Goal: Check status: Check status

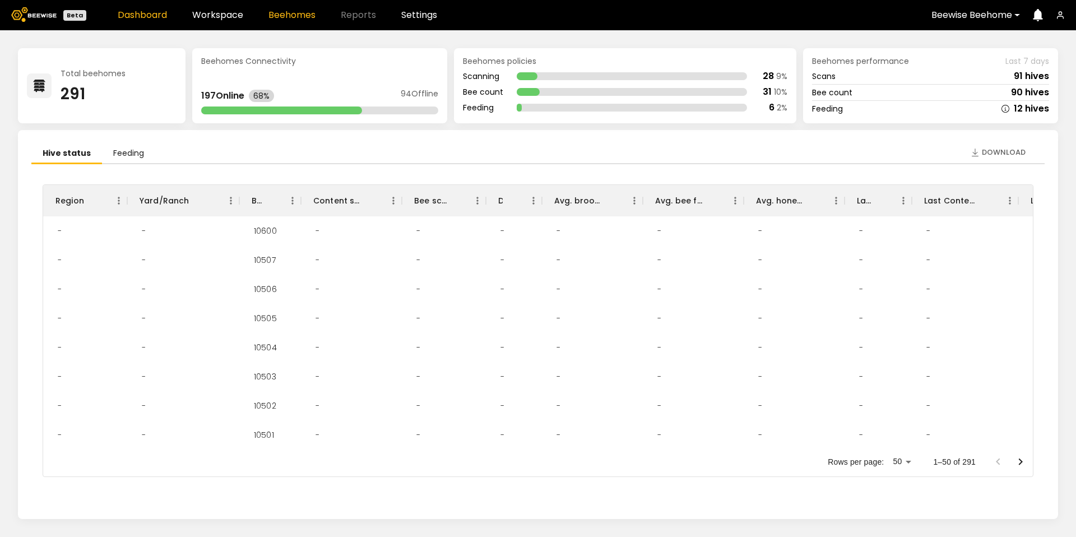
click at [293, 13] on link "Beehomes" at bounding box center [291, 15] width 47 height 9
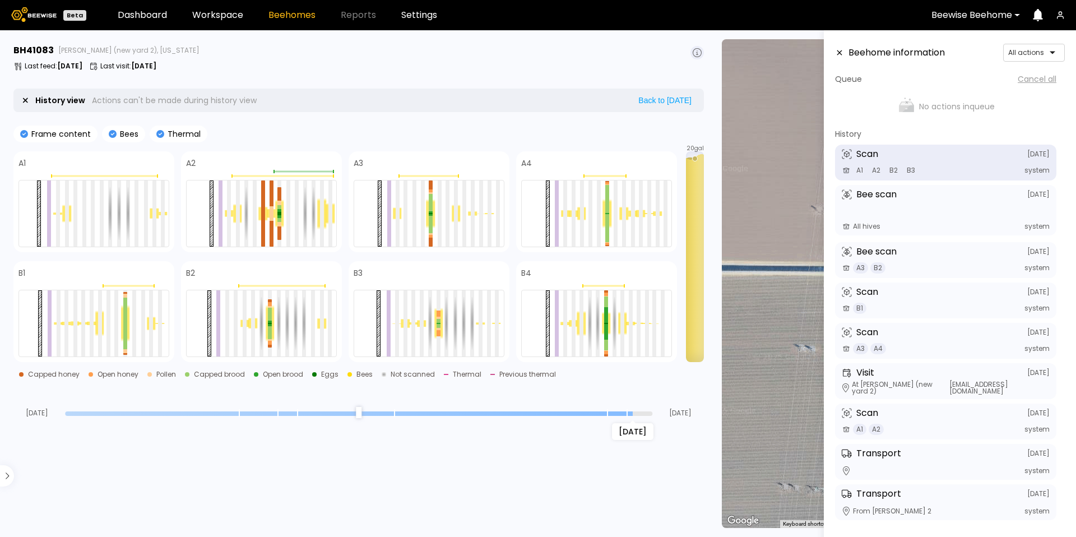
drag, startPoint x: 648, startPoint y: 413, endPoint x: 631, endPoint y: 415, distance: 17.5
click at [631, 415] on input "range" at bounding box center [358, 413] width 587 height 4
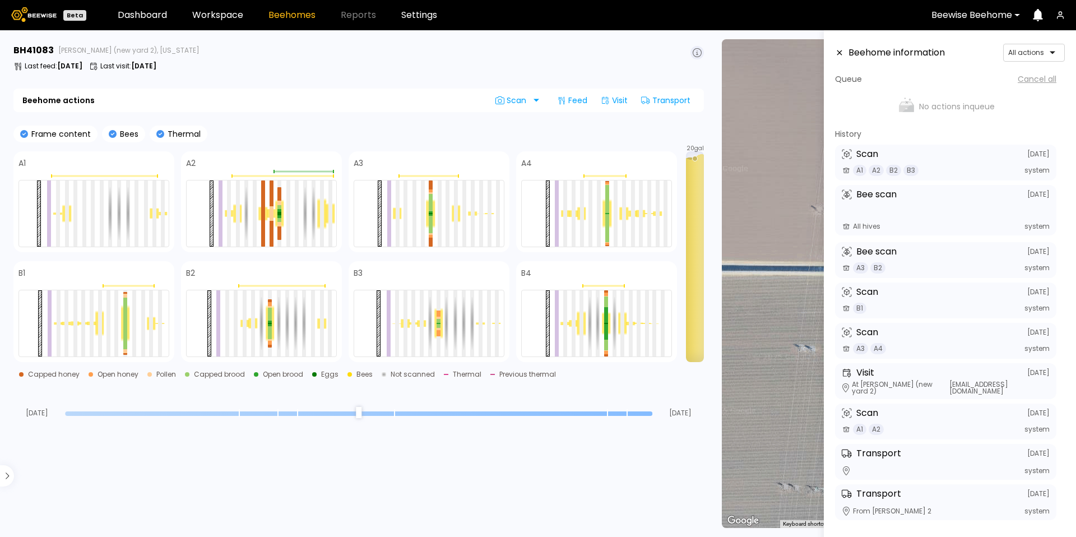
drag, startPoint x: 631, startPoint y: 415, endPoint x: 657, endPoint y: 413, distance: 26.4
click at [652, 413] on input "range" at bounding box center [358, 413] width 587 height 4
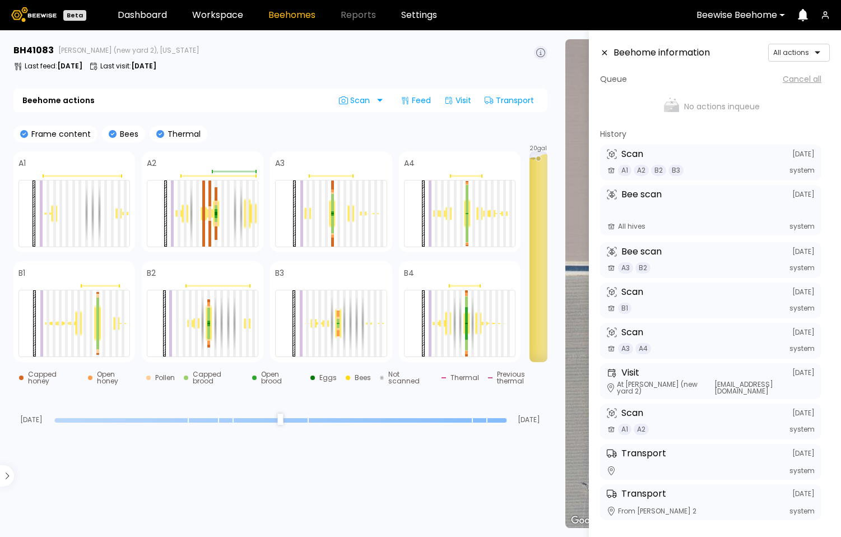
click at [503, 418] on input "range" at bounding box center [280, 420] width 452 height 4
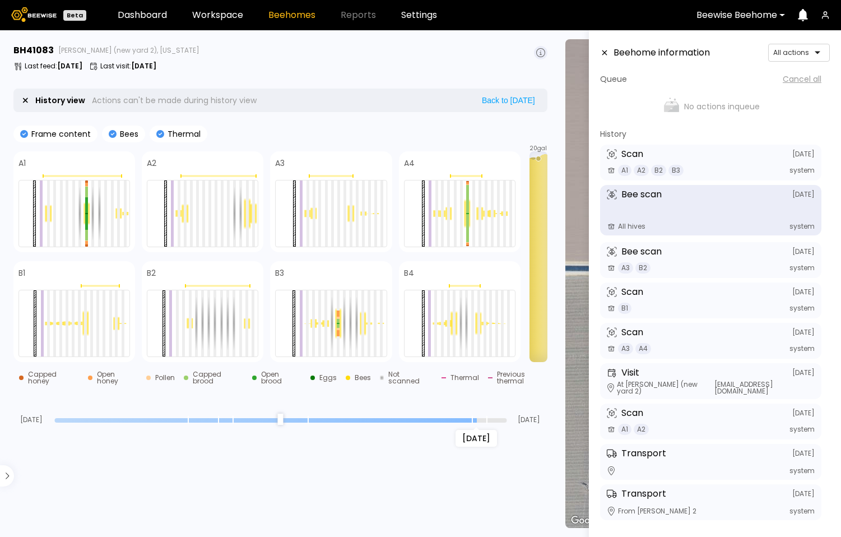
drag, startPoint x: 503, startPoint y: 412, endPoint x: 472, endPoint y: 416, distance: 30.5
type input "*"
click at [472, 418] on input "range" at bounding box center [280, 420] width 452 height 4
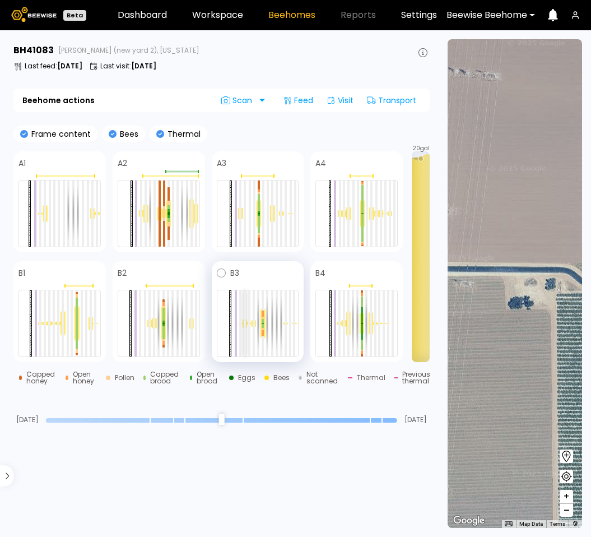
click at [244, 318] on div at bounding box center [245, 323] width 2 height 66
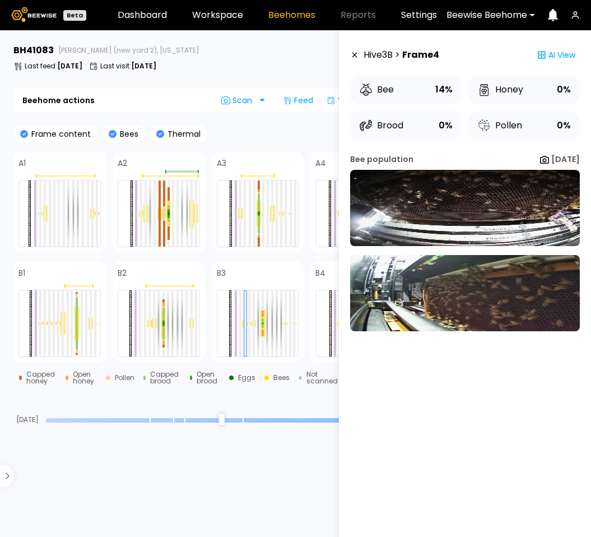
click at [287, 62] on div "Last feed : Aug 26 Last visit : Aug 05" at bounding box center [221, 66] width 416 height 9
click at [357, 57] on icon at bounding box center [354, 55] width 9 height 8
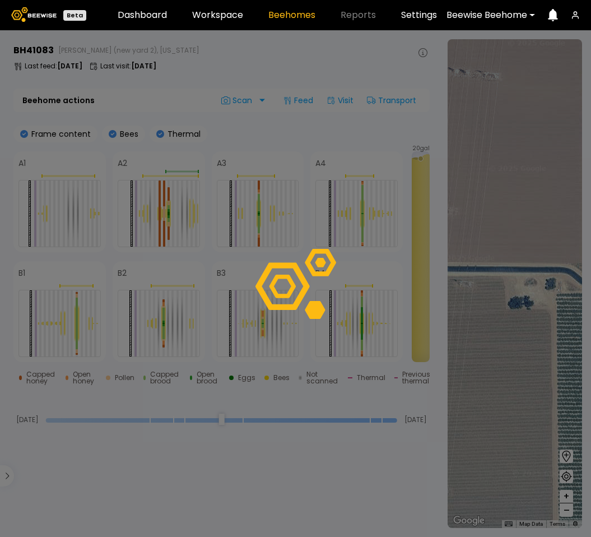
click at [342, 476] on div at bounding box center [295, 283] width 591 height 507
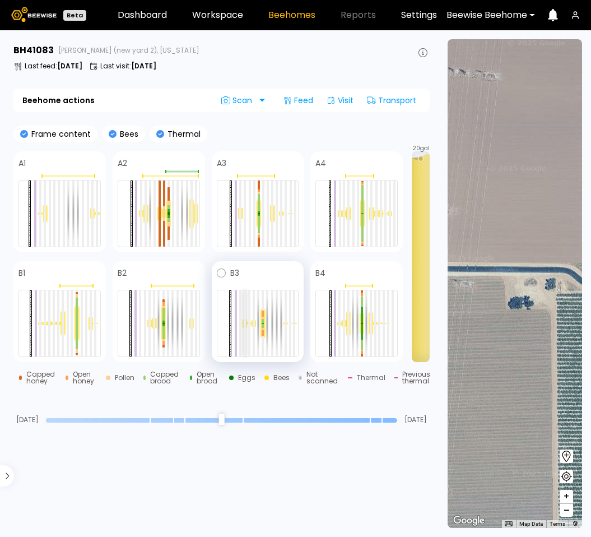
click at [244, 325] on div at bounding box center [245, 323] width 2 height 66
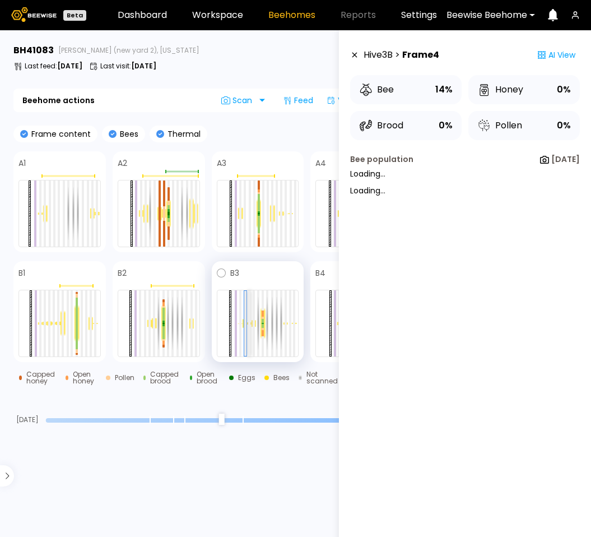
click at [248, 326] on div at bounding box center [249, 323] width 2 height 66
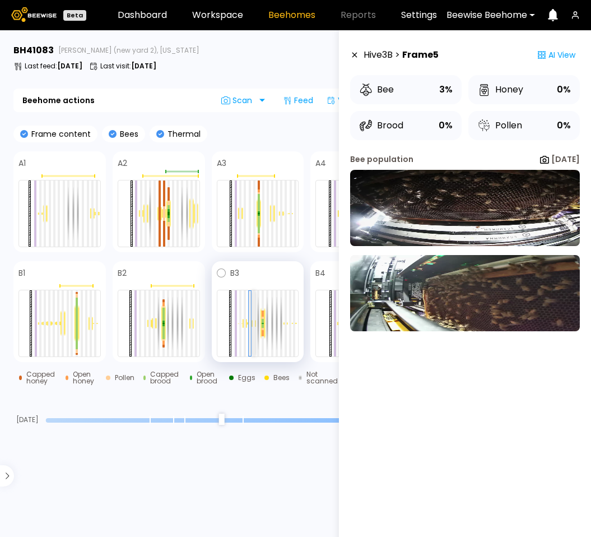
click at [253, 326] on div at bounding box center [254, 323] width 2 height 66
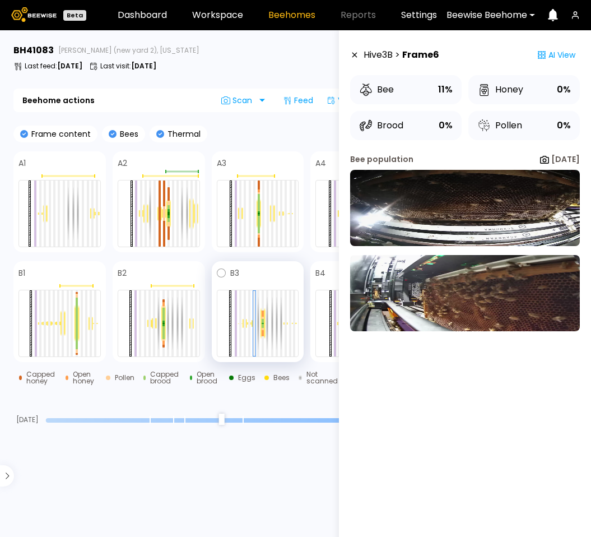
click at [252, 323] on div at bounding box center [254, 323] width 4 height 7
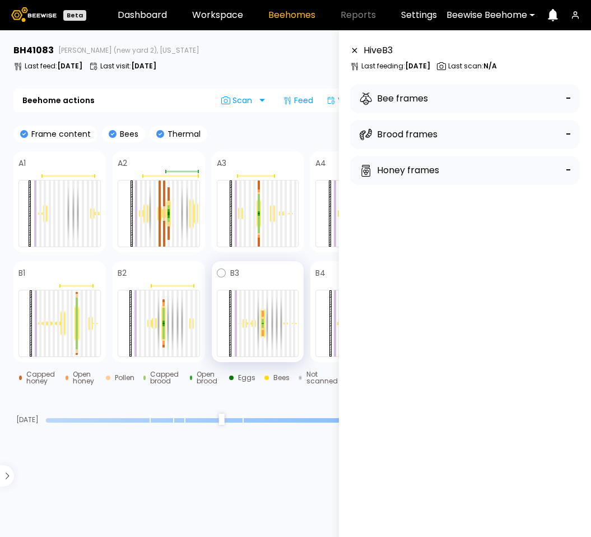
click at [247, 322] on div at bounding box center [249, 323] width 4 height 2
click at [244, 323] on div at bounding box center [245, 323] width 2 height 66
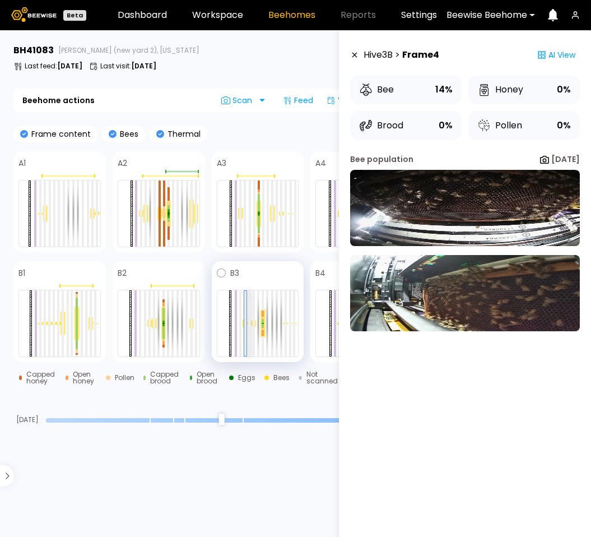
click at [248, 323] on div at bounding box center [249, 323] width 2 height 66
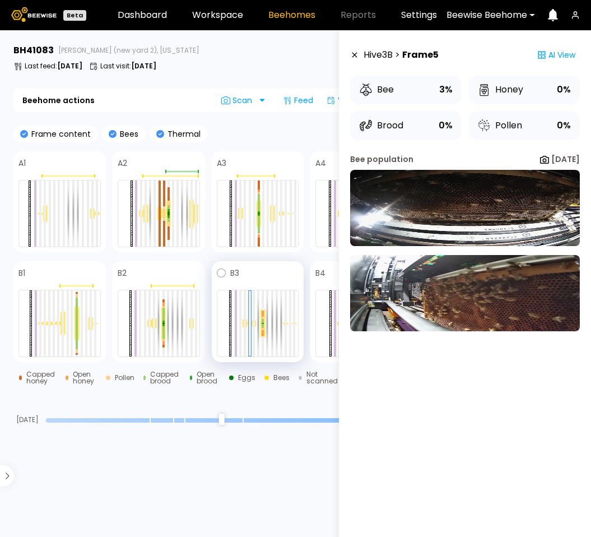
click at [248, 323] on div at bounding box center [249, 323] width 3 height 66
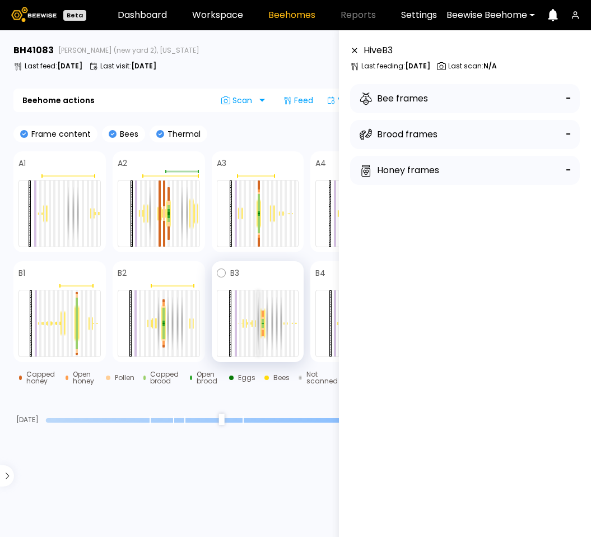
click at [257, 324] on div at bounding box center [258, 323] width 2 height 66
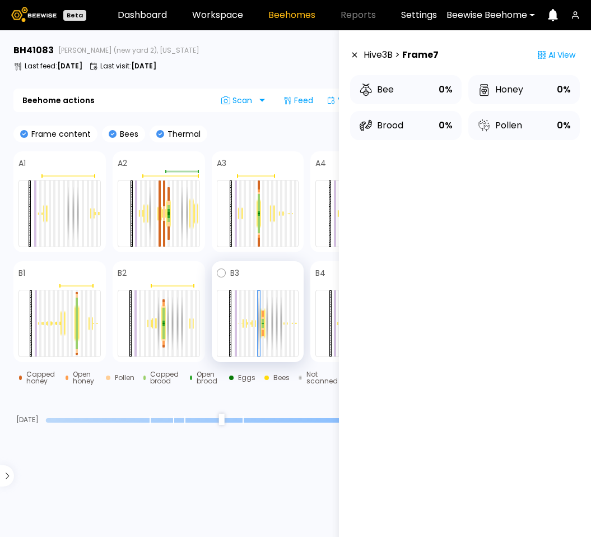
click at [261, 323] on div at bounding box center [263, 323] width 4 height 31
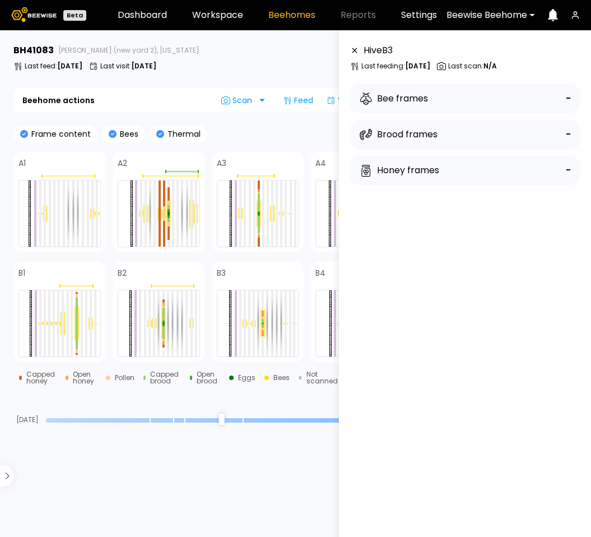
click at [454, 327] on div "Hive B 3 Last feeding : [DATE] Last scan : N/A Bee frames - Brood frames - Hone…" at bounding box center [465, 299] width 230 height 510
click at [262, 317] on div at bounding box center [263, 318] width 2 height 2
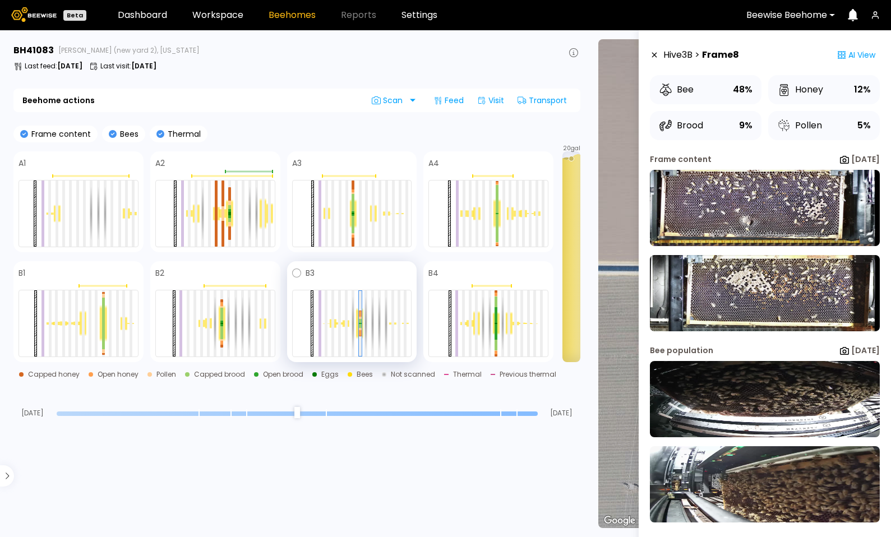
click at [348, 325] on div at bounding box center [345, 323] width 7 height 7
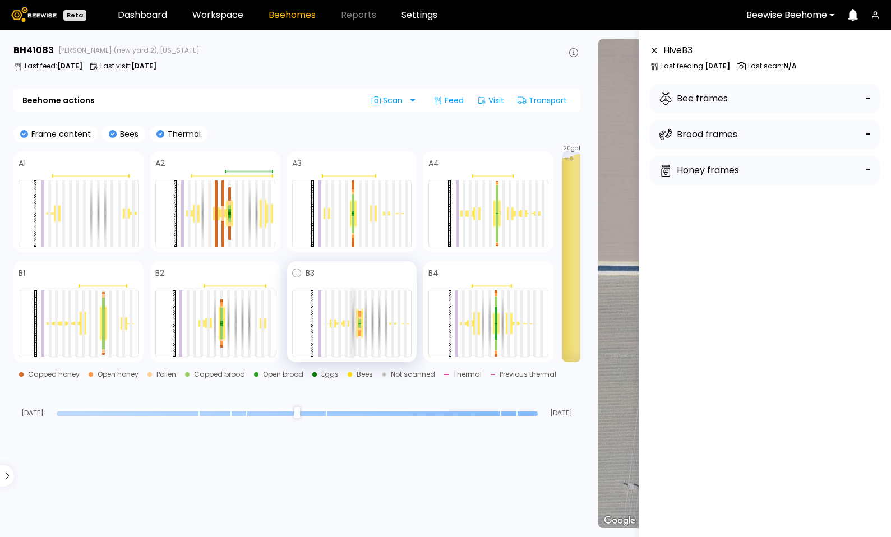
click at [351, 321] on div at bounding box center [352, 323] width 3 height 66
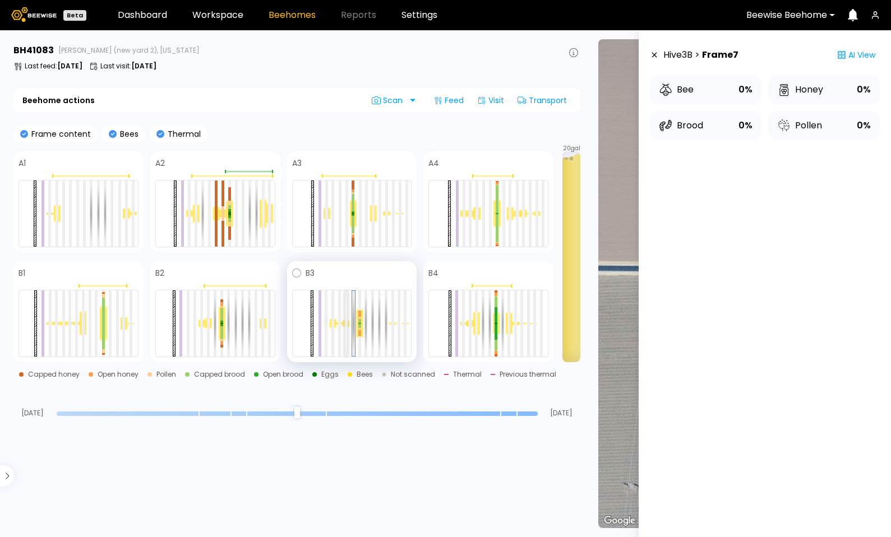
click at [346, 322] on div at bounding box center [346, 323] width 3 height 66
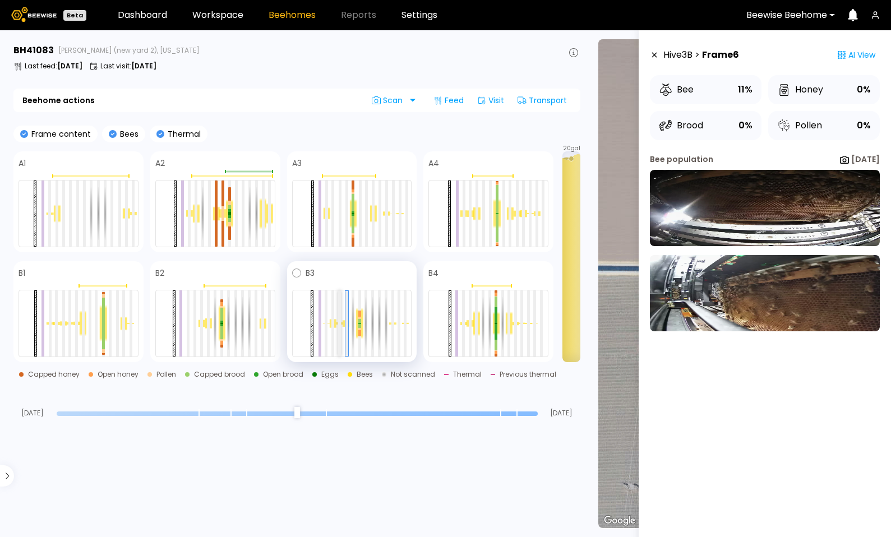
click at [340, 322] on div at bounding box center [339, 323] width 3 height 66
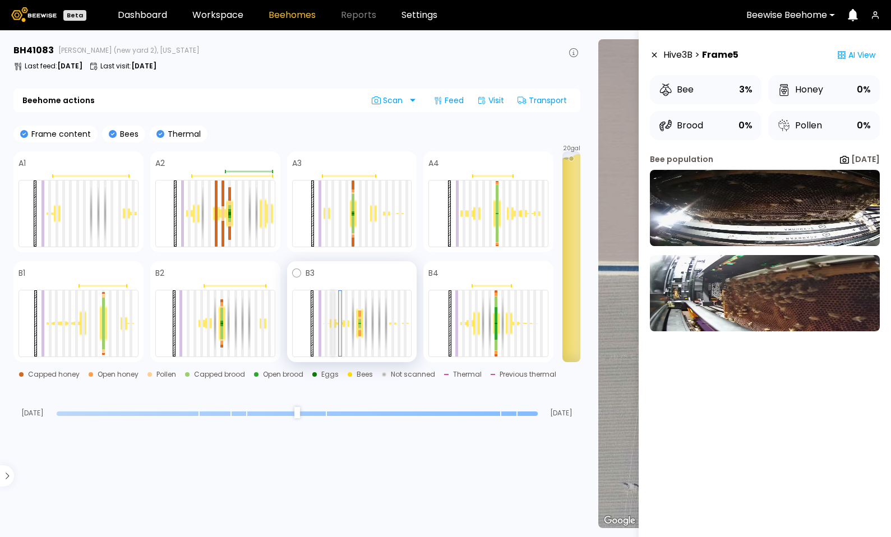
click at [333, 322] on div at bounding box center [332, 323] width 3 height 66
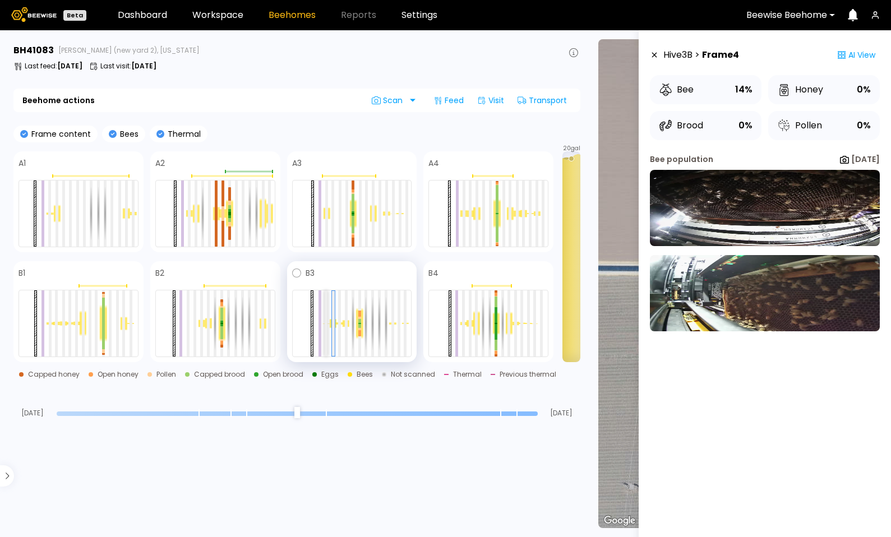
click at [327, 322] on div at bounding box center [326, 323] width 3 height 66
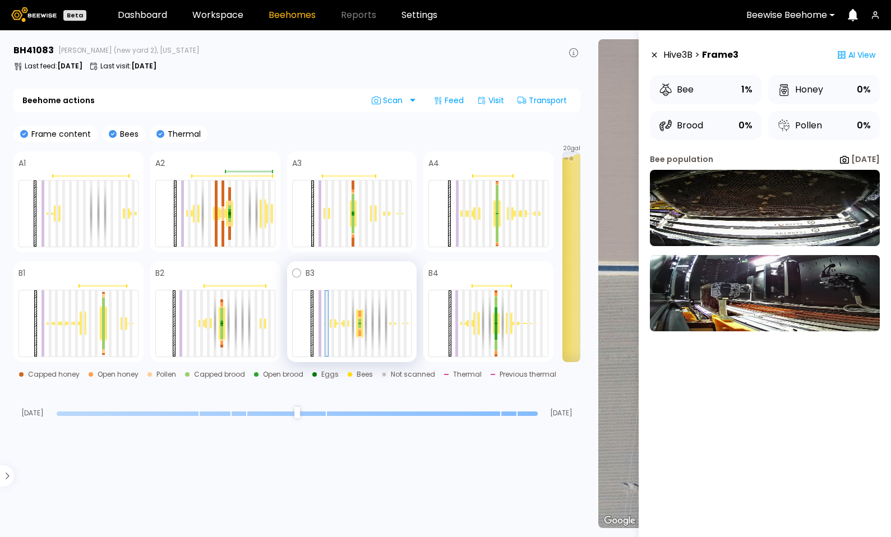
click at [330, 322] on div at bounding box center [333, 324] width 7 height 10
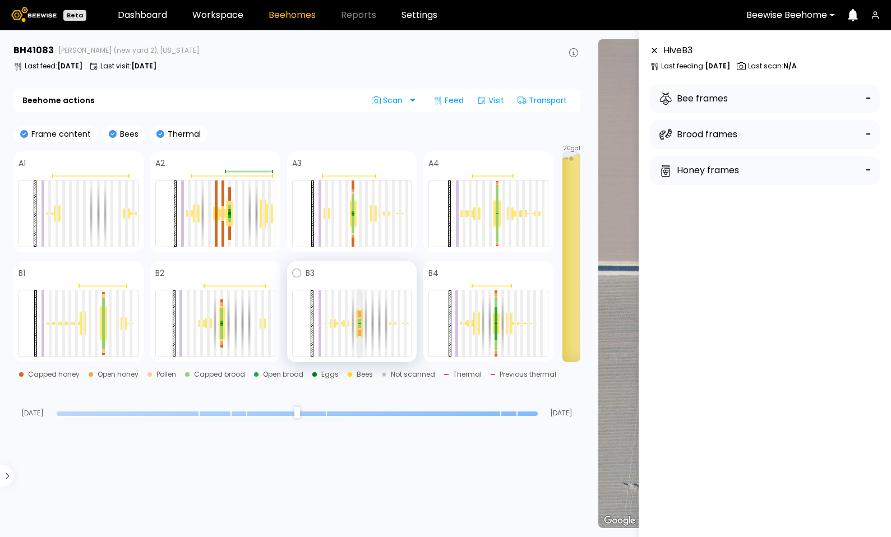
click at [359, 320] on div at bounding box center [359, 321] width 3 height 4
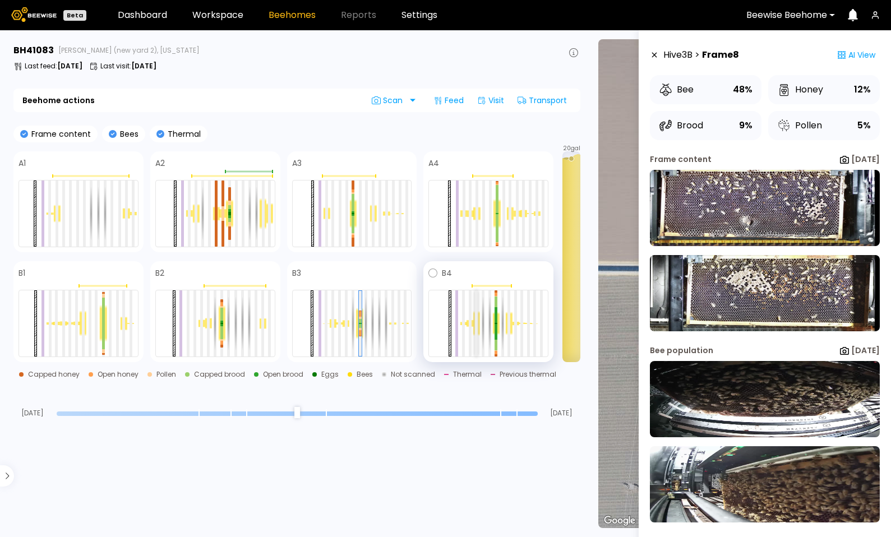
click at [477, 319] on div at bounding box center [476, 323] width 3 height 66
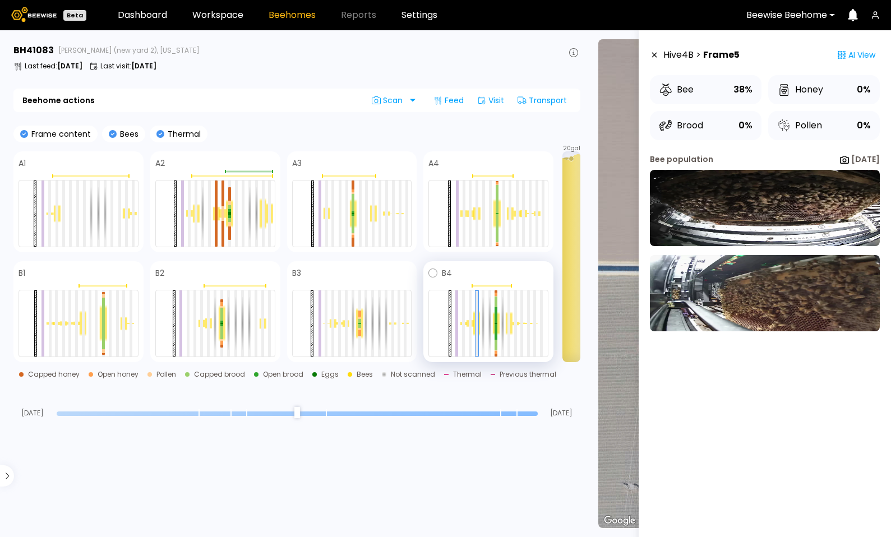
click at [474, 320] on div at bounding box center [476, 323] width 7 height 25
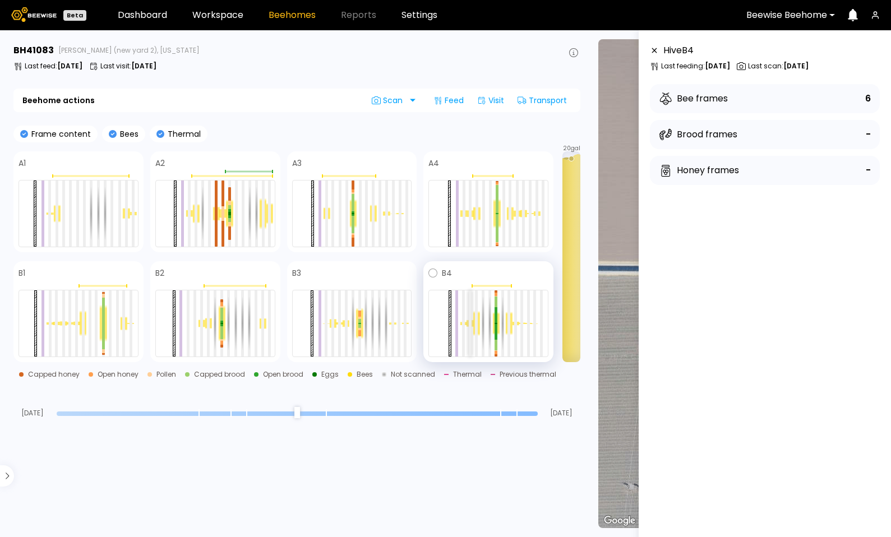
click at [470, 320] on div at bounding box center [470, 323] width 3 height 66
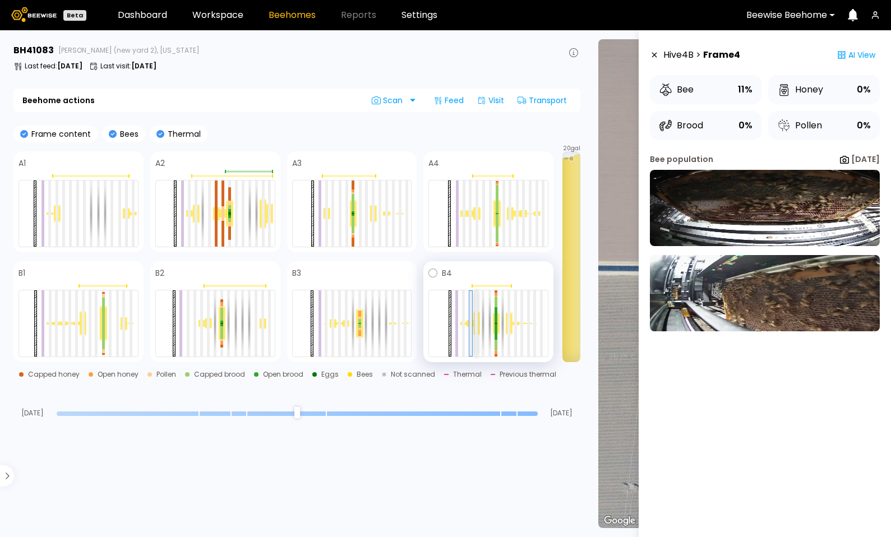
click at [475, 319] on div at bounding box center [476, 323] width 3 height 66
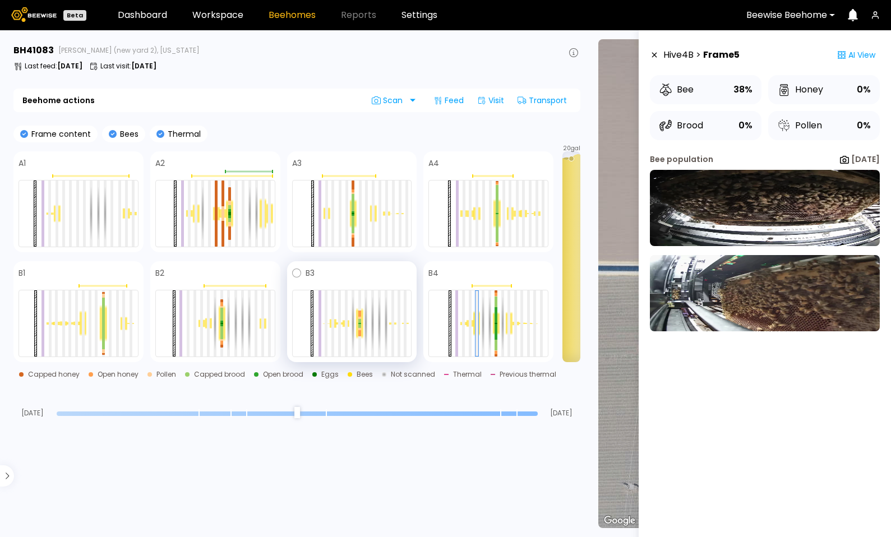
click at [335, 323] on div at bounding box center [333, 324] width 7 height 10
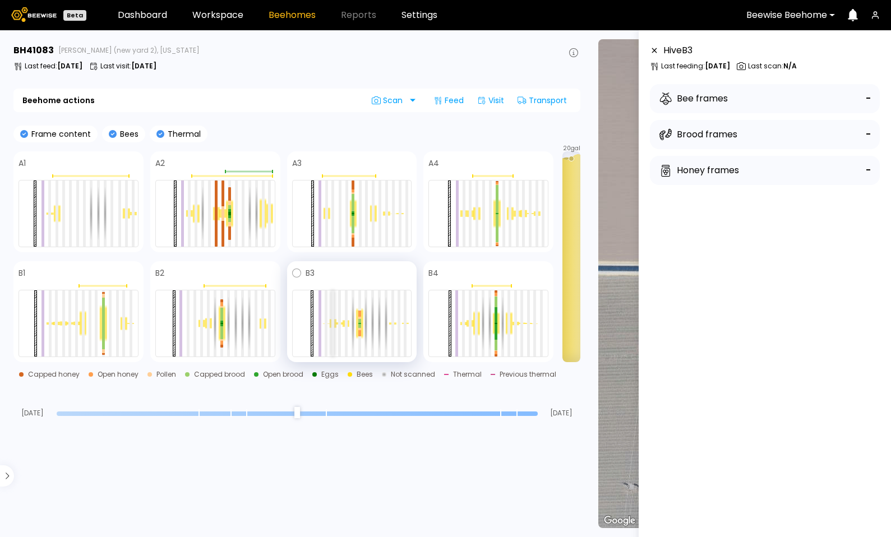
click at [333, 323] on div at bounding box center [332, 323] width 3 height 66
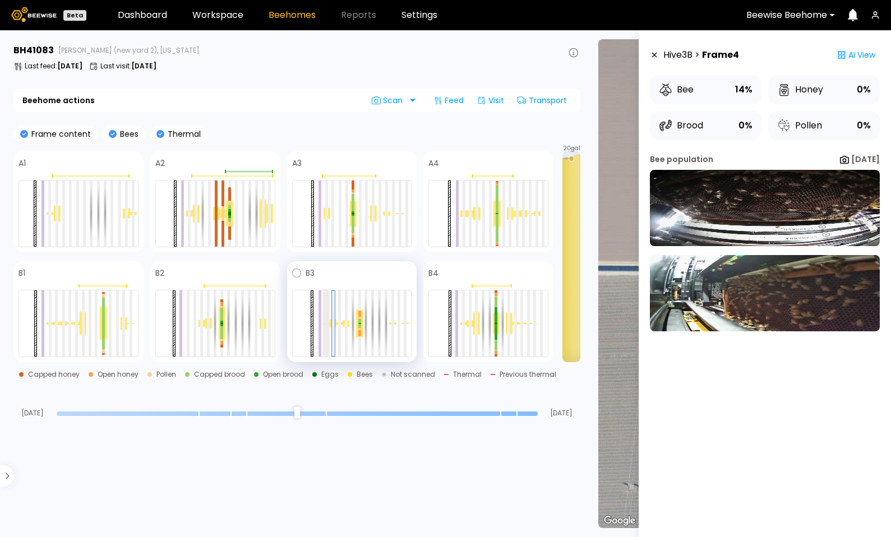
click at [325, 324] on div at bounding box center [326, 323] width 3 height 66
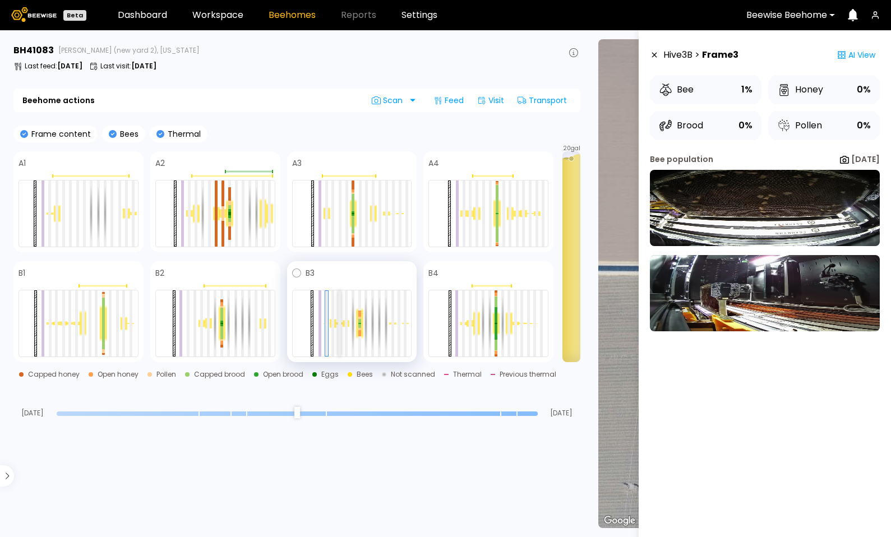
click at [338, 324] on div at bounding box center [339, 323] width 3 height 66
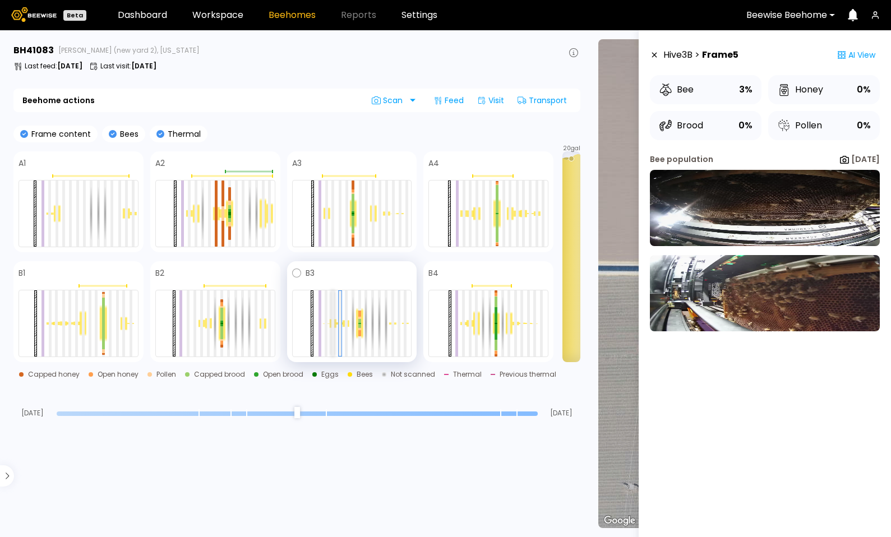
click at [333, 326] on div at bounding box center [332, 323] width 3 height 66
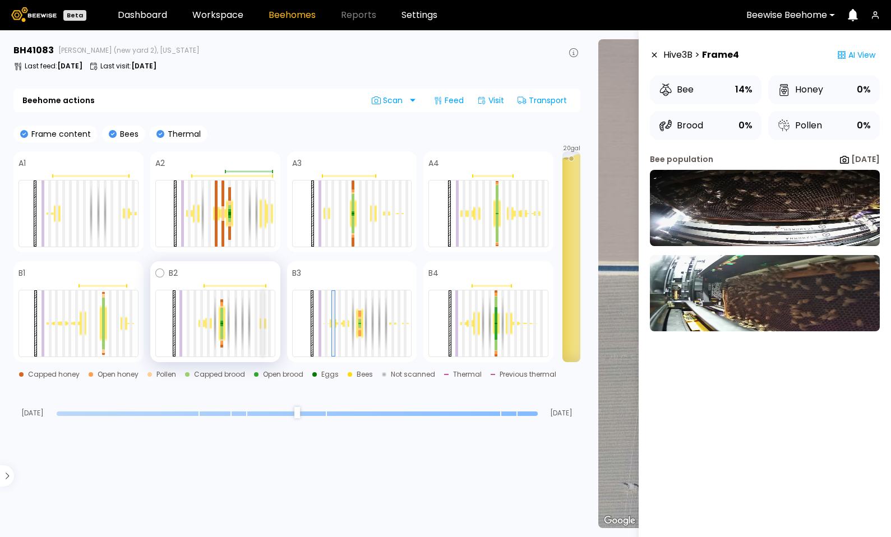
click at [263, 324] on div at bounding box center [262, 323] width 3 height 66
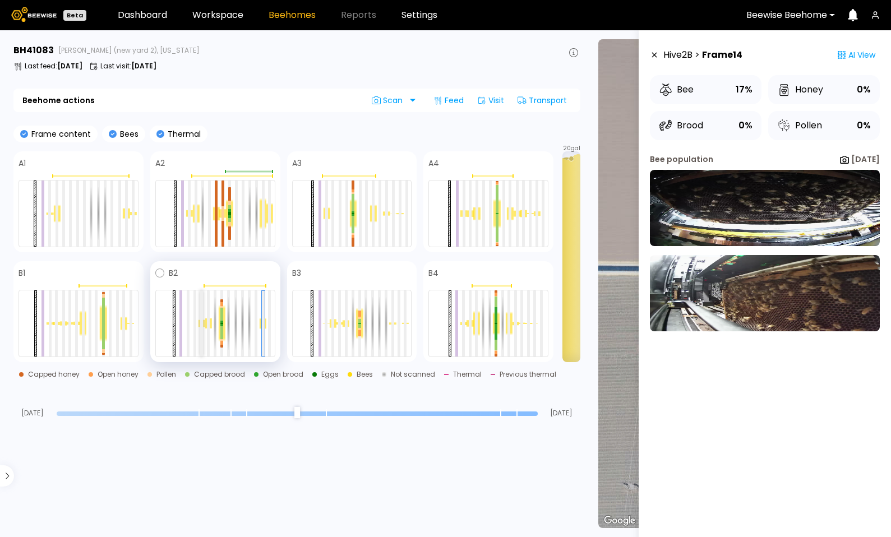
click at [201, 326] on div at bounding box center [201, 323] width 3 height 66
